Goal: Information Seeking & Learning: Learn about a topic

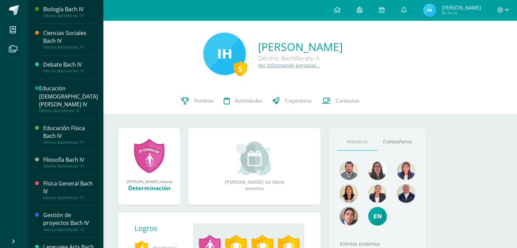
scroll to position [170, 0]
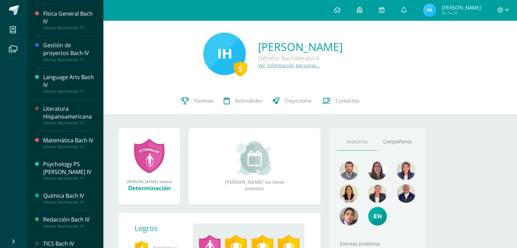
click at [60, 173] on div "Psychology PS [PERSON_NAME] IV" at bounding box center [69, 169] width 52 height 16
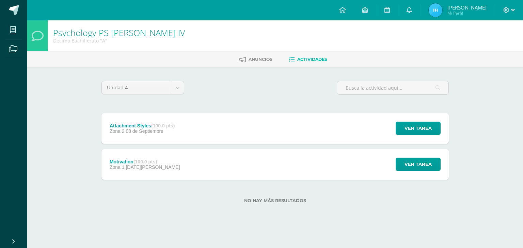
click at [259, 136] on div "Attachment Styles (100.0 pts) Zona 2 08 de Septiembre Ver tarea Attachment Styl…" at bounding box center [274, 128] width 347 height 31
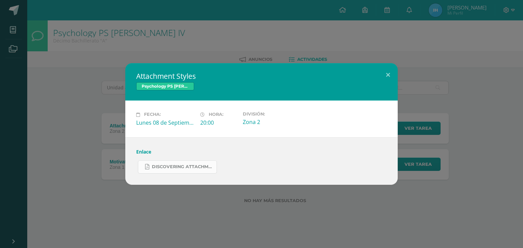
click at [184, 168] on span "Discovering Attachment Styles.pdf" at bounding box center [182, 166] width 61 height 5
click at [148, 155] on div "Discovering Attachment Styles.pdf" at bounding box center [261, 164] width 250 height 19
click at [143, 151] on link "Enlace" at bounding box center [143, 152] width 15 height 6
click at [174, 14] on div "Attachment Styles Psychology PS Bach IV Fecha: Lunes 08 de Septiembre Hora: 20:…" at bounding box center [261, 124] width 523 height 248
